Goal: Task Accomplishment & Management: Use online tool/utility

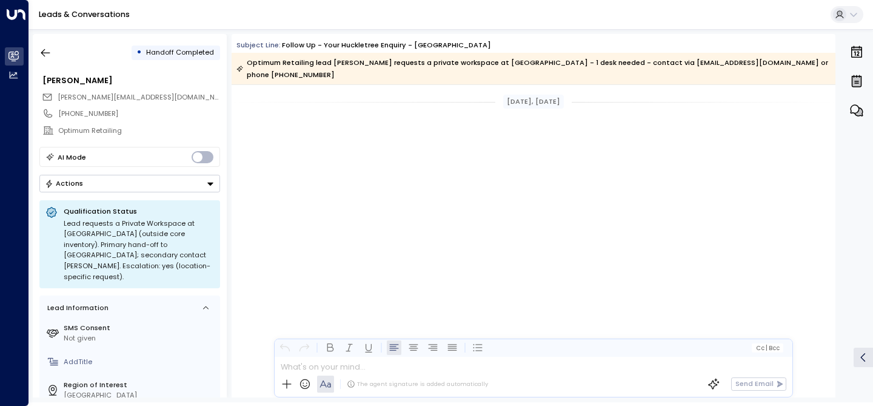
scroll to position [699, 0]
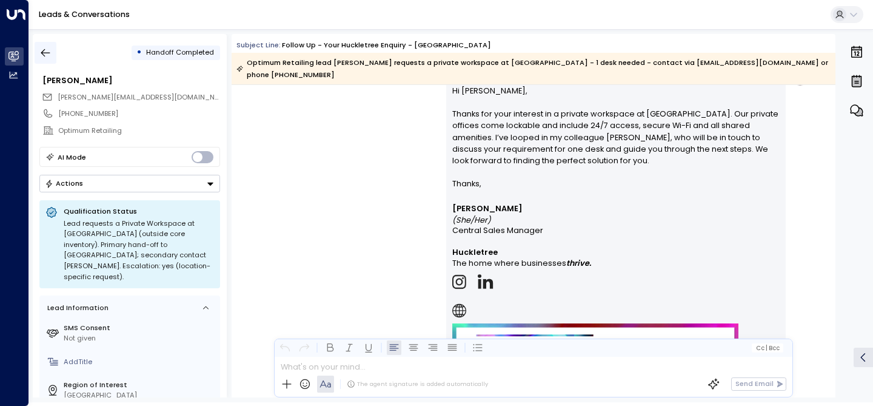
click at [44, 49] on icon "button" at bounding box center [45, 53] width 12 height 12
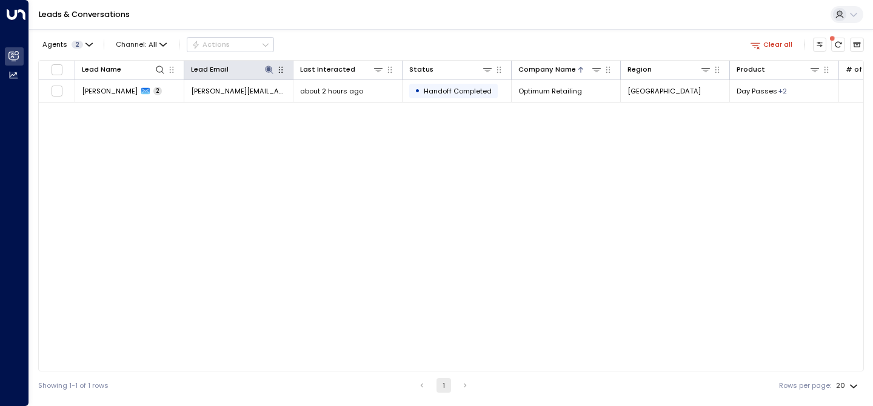
click at [272, 64] on div "Lead Email" at bounding box center [238, 70] width 95 height 12
click at [269, 67] on icon at bounding box center [269, 70] width 10 height 10
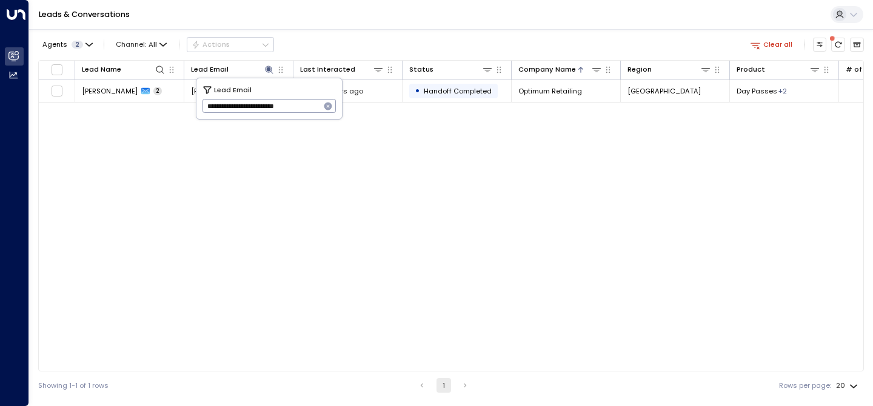
click at [328, 109] on icon "button" at bounding box center [329, 107] width 8 height 8
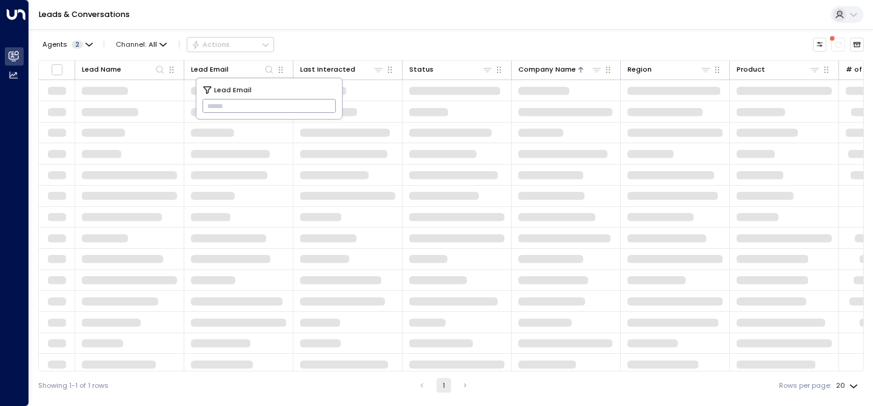
click at [289, 101] on input "text" at bounding box center [270, 106] width 134 height 20
paste input "**********"
type input "**********"
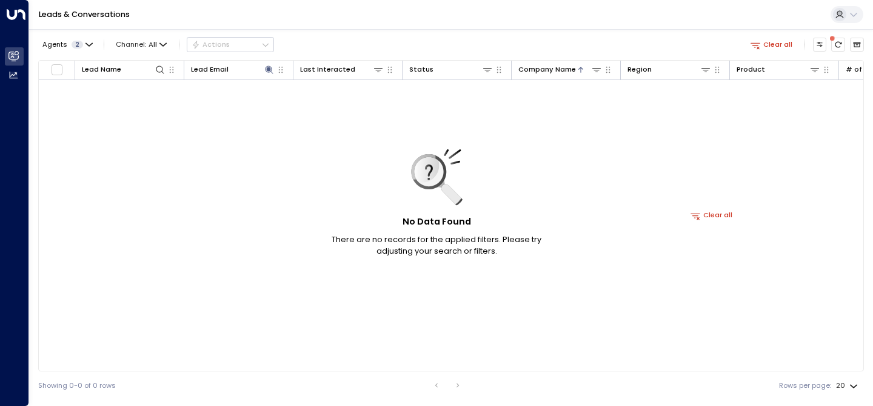
click at [332, 36] on div "Agents 2 Channel: All Actions Clear all" at bounding box center [451, 44] width 826 height 21
click at [243, 73] on div at bounding box center [252, 70] width 46 height 12
click at [268, 69] on icon at bounding box center [269, 70] width 8 height 8
click at [330, 108] on icon "button" at bounding box center [329, 107] width 8 height 8
click at [249, 106] on input "text" at bounding box center [270, 106] width 134 height 20
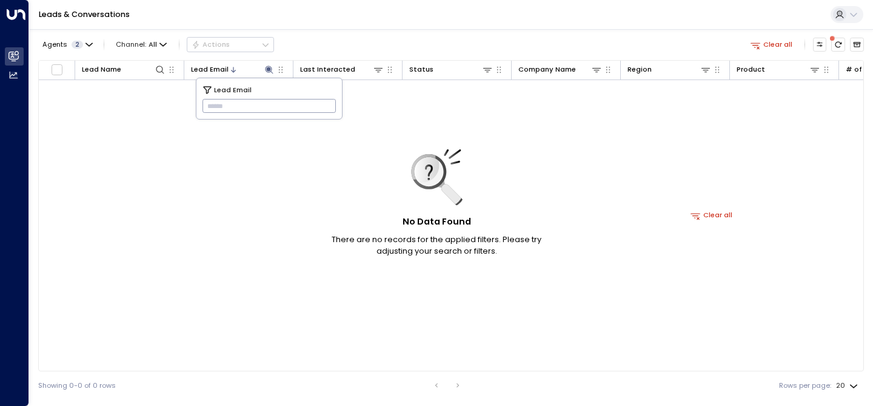
paste input "**********"
type input "**********"
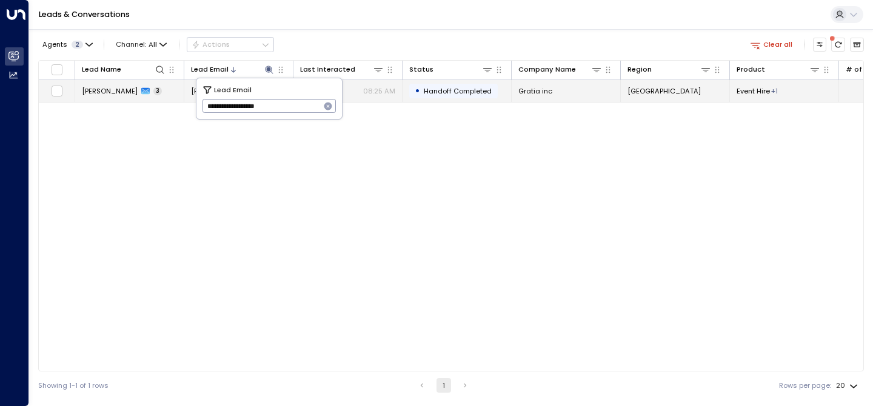
click at [119, 89] on span "[PERSON_NAME]" at bounding box center [110, 91] width 56 height 10
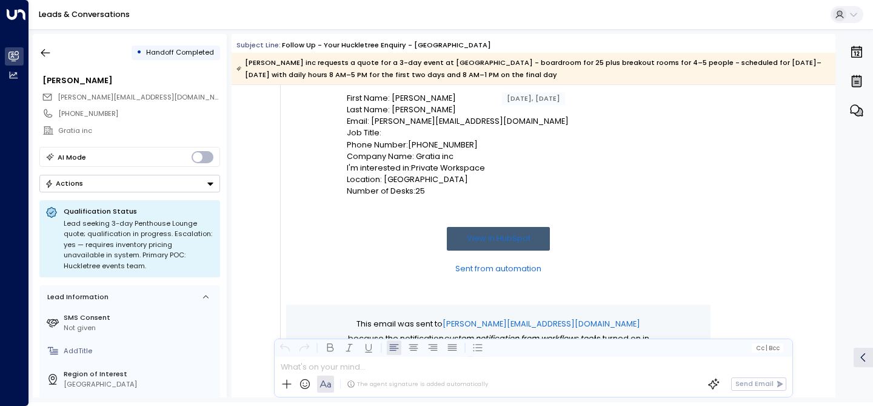
scroll to position [206, 0]
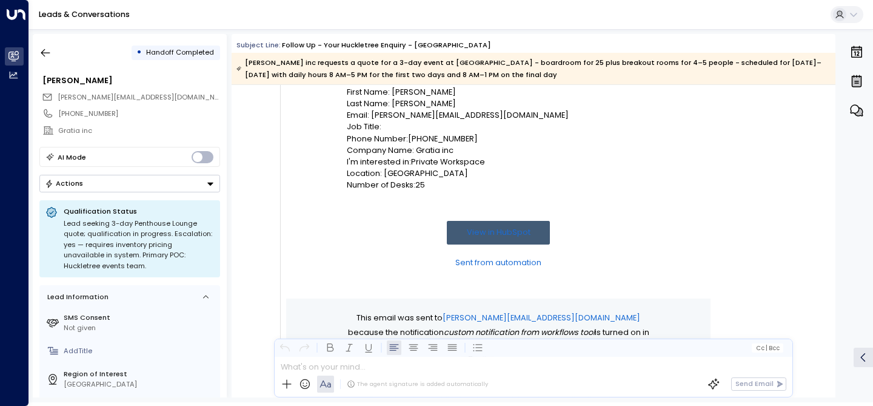
click at [479, 227] on link "View in HubSpot" at bounding box center [498, 233] width 103 height 24
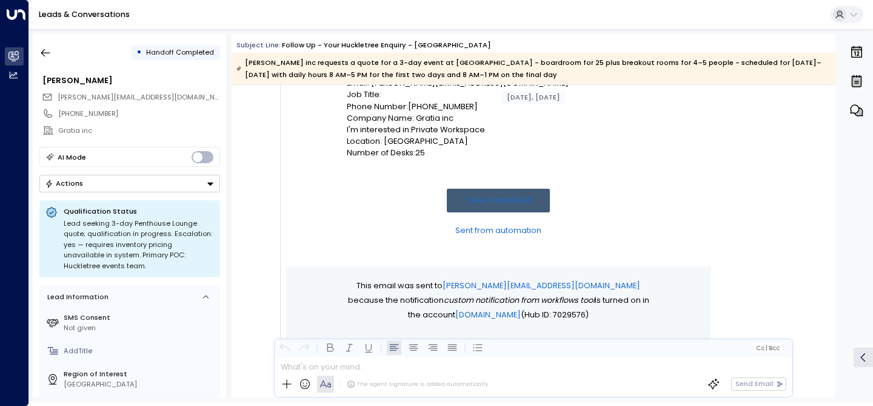
scroll to position [234, 0]
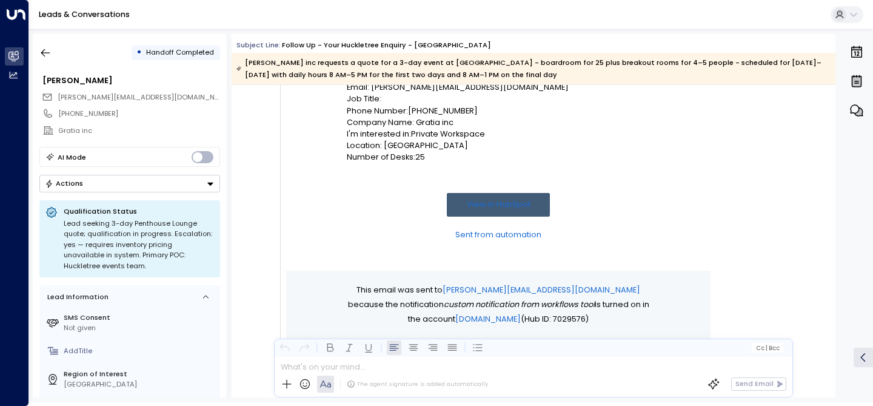
click at [510, 204] on link "View in HubSpot" at bounding box center [498, 205] width 103 height 24
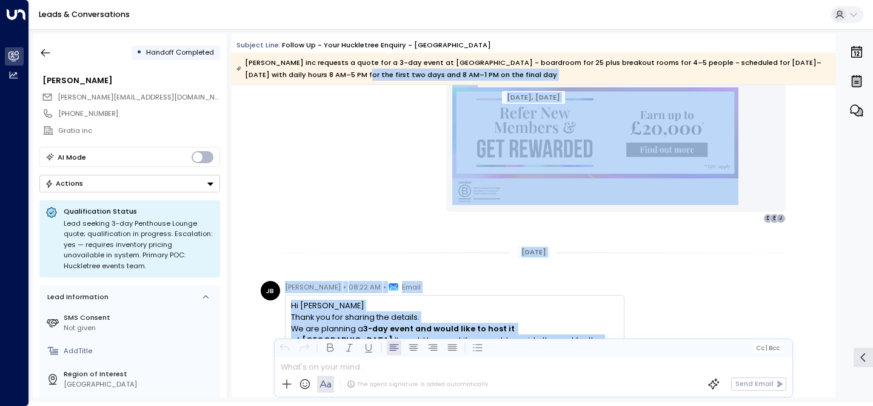
scroll to position [999, 0]
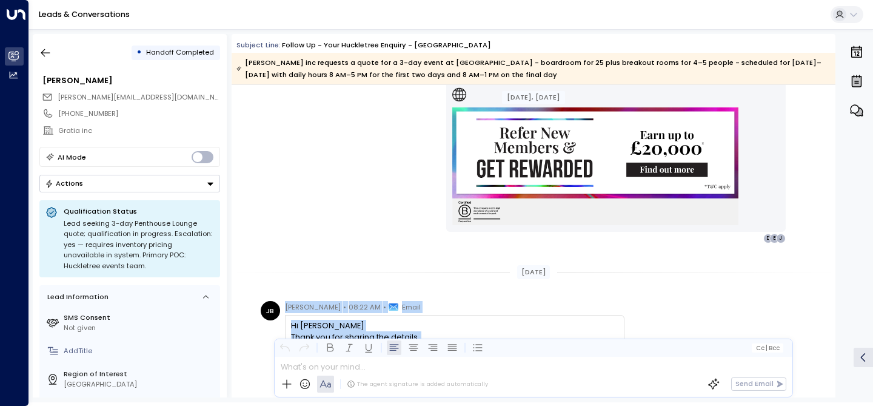
drag, startPoint x: 343, startPoint y: 293, endPoint x: 273, endPoint y: 323, distance: 76.6
copy div "Jyotsana Bharati • 08:22 AM • Email Hi Alice Thank you for sharing the details.…"
